Goal: Navigation & Orientation: Find specific page/section

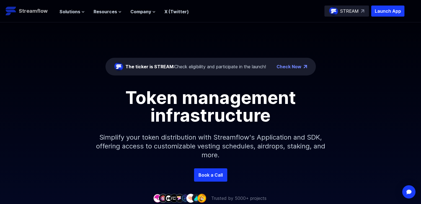
click at [35, 14] on p "Streamflow" at bounding box center [33, 11] width 29 height 8
